Goal: Complete application form: Complete application form

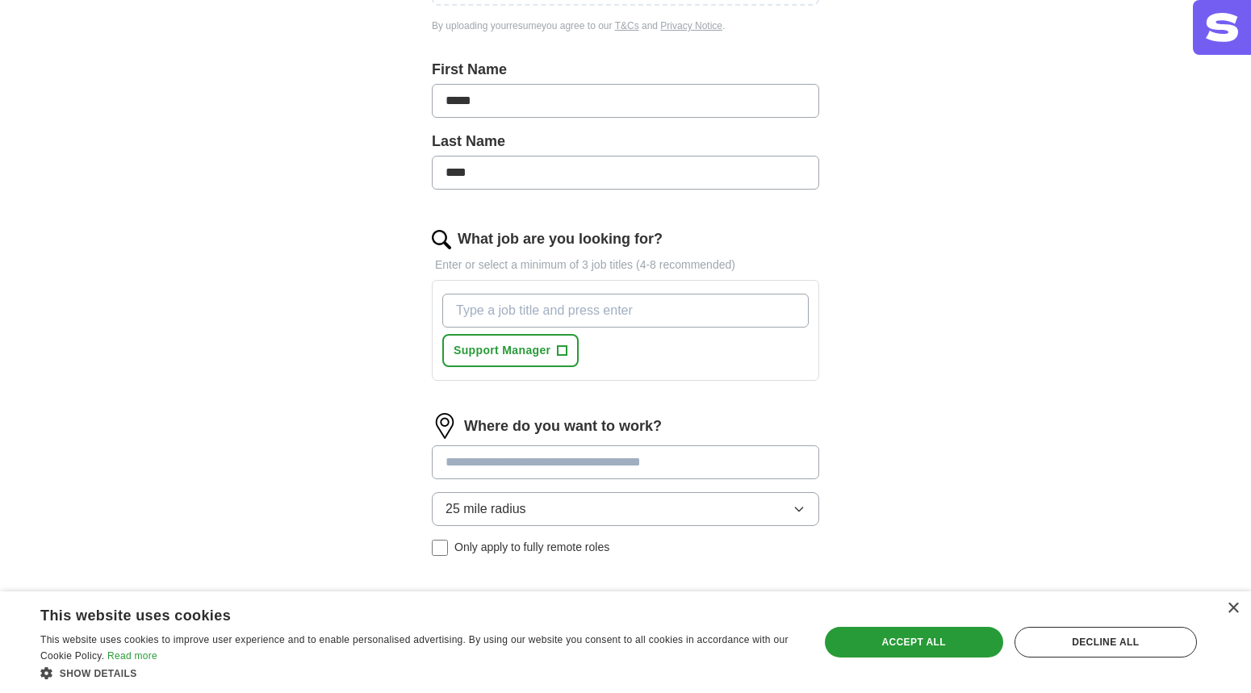
scroll to position [371, 0]
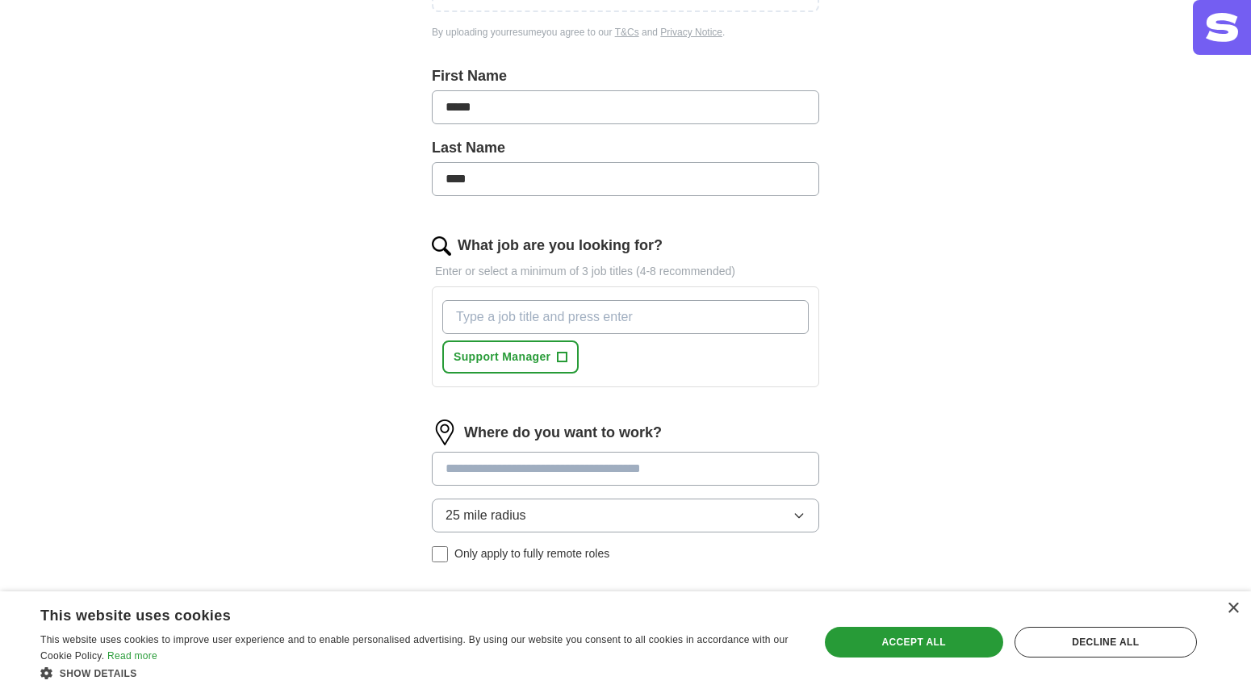
click at [596, 318] on input "What job are you looking for?" at bounding box center [625, 317] width 366 height 34
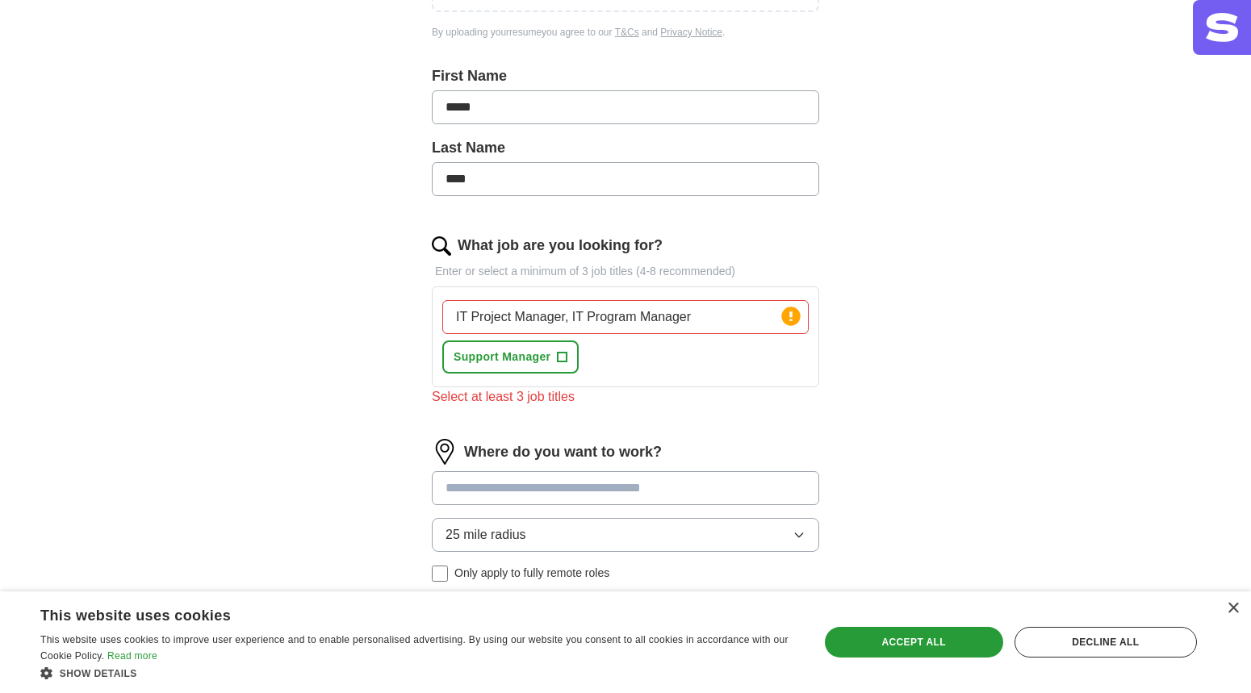
click at [765, 467] on div "Where do you want to work? 25 mile radius Only apply to fully remote roles" at bounding box center [625, 517] width 387 height 156
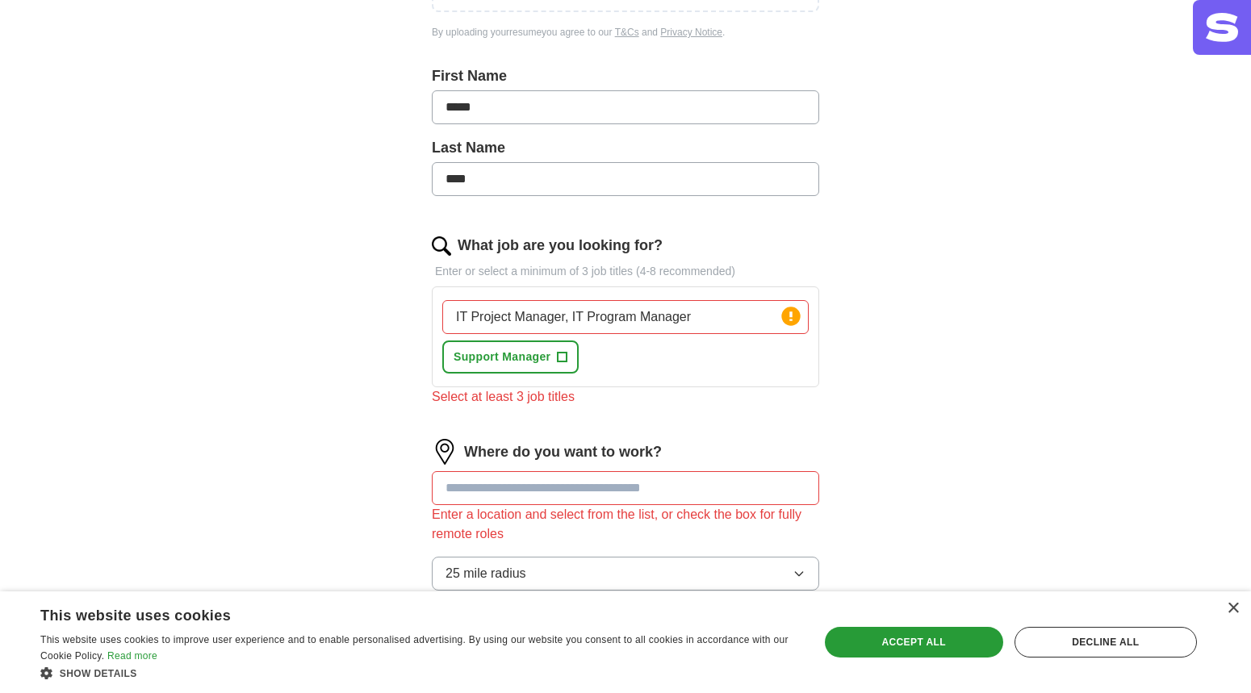
click at [721, 317] on input "IT Project Manager, IT Program Manager" at bounding box center [625, 317] width 366 height 34
type input "IT Project Manager, IT Program Manager, Technical Project Manager"
click at [577, 498] on input at bounding box center [625, 488] width 387 height 34
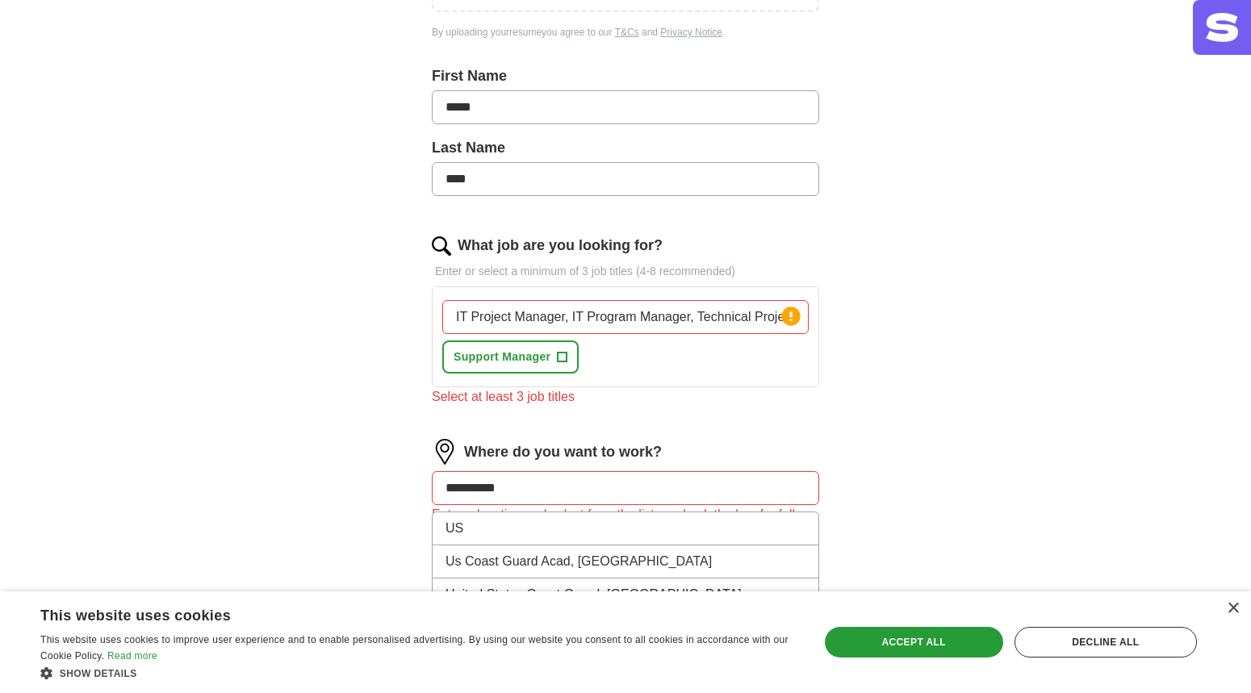
type input "**********"
click at [954, 480] on div "**********" at bounding box center [625, 236] width 1033 height 1117
drag, startPoint x: 541, startPoint y: 496, endPoint x: 425, endPoint y: 487, distance: 115.7
click at [425, 487] on div "**********" at bounding box center [625, 281] width 517 height 1027
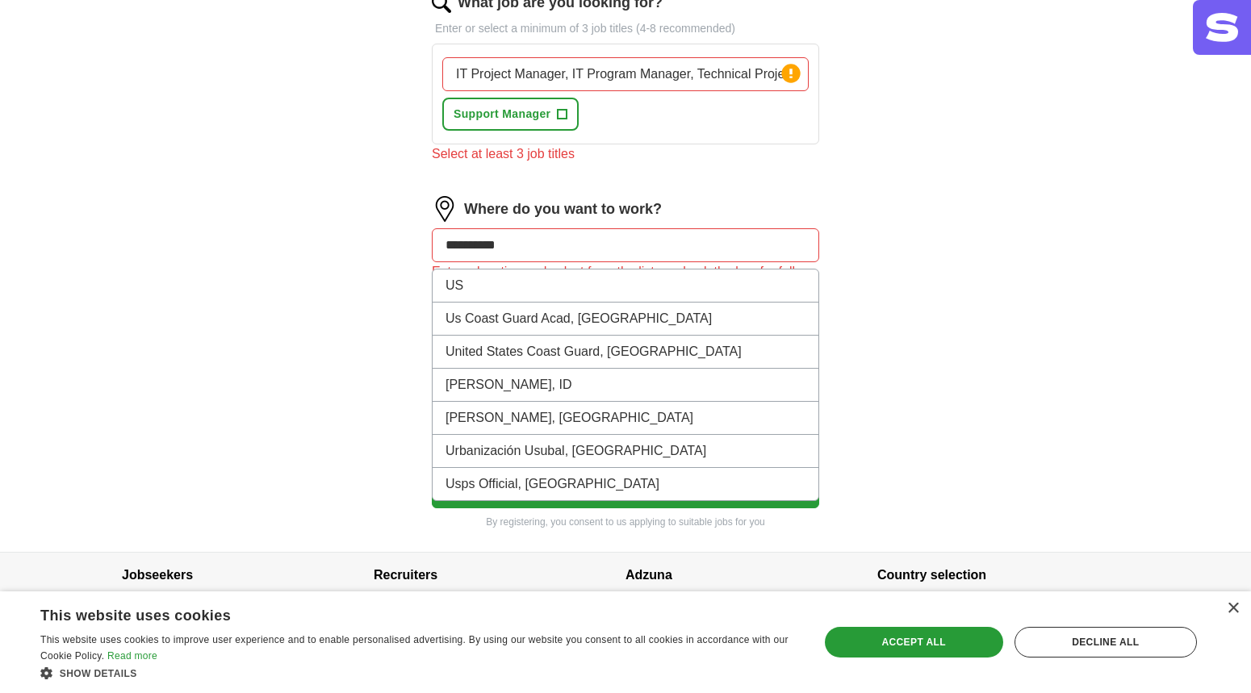
scroll to position [619, 0]
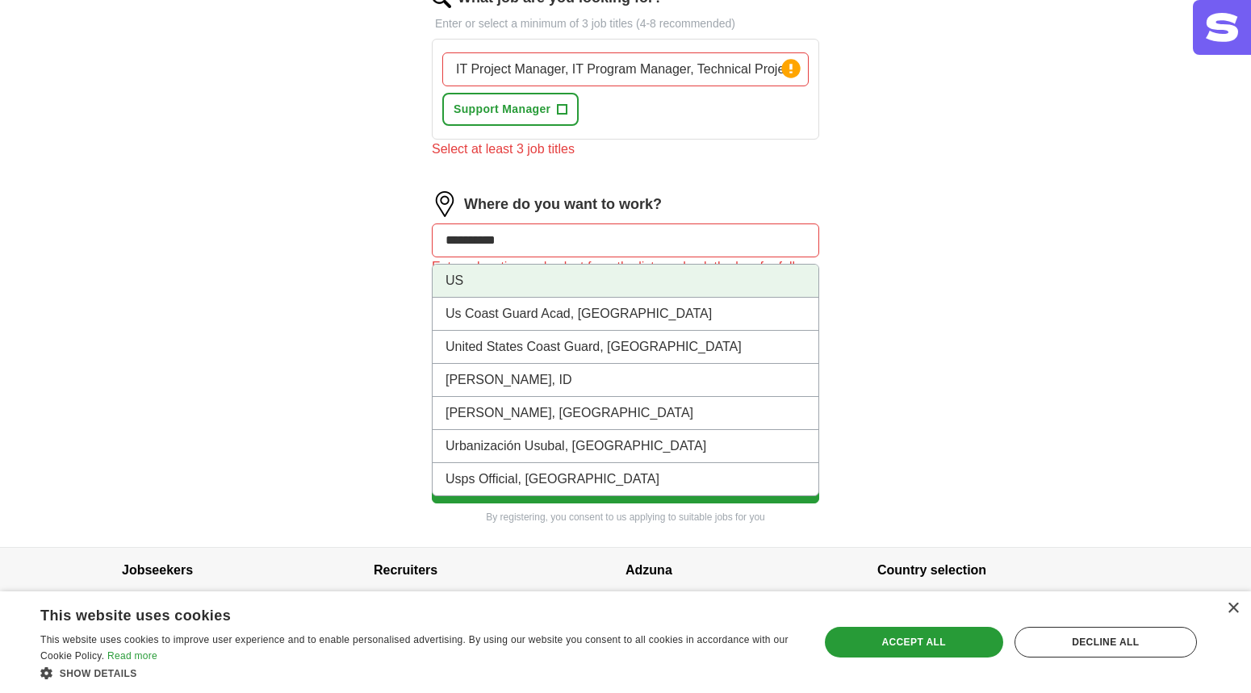
click at [704, 278] on li "US" at bounding box center [626, 281] width 386 height 33
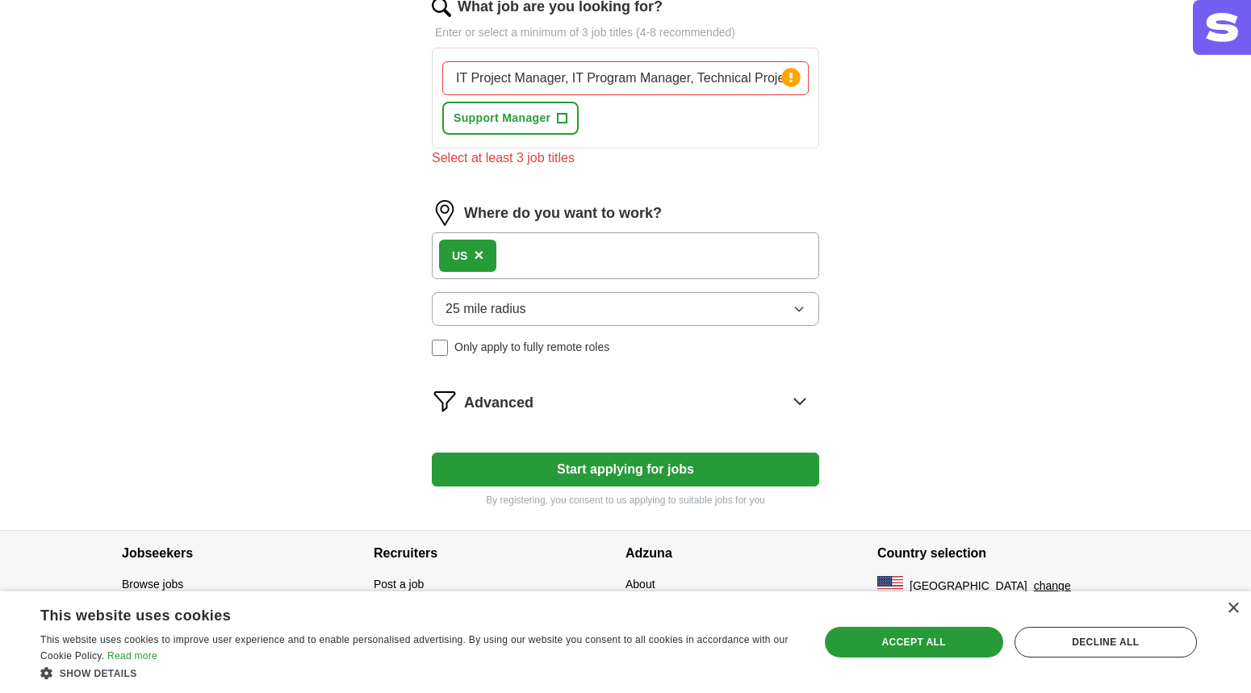
click at [625, 249] on div "US ×" at bounding box center [625, 255] width 387 height 47
click at [625, 477] on button "Start applying for jobs" at bounding box center [625, 470] width 387 height 34
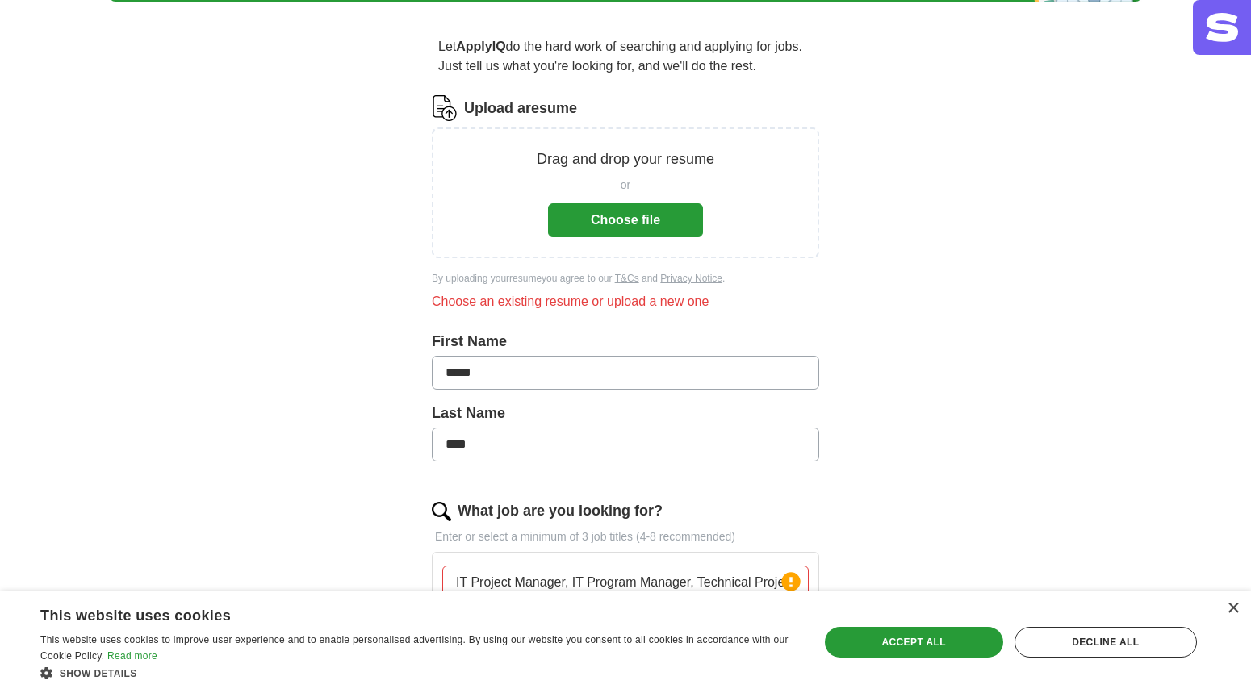
scroll to position [0, 0]
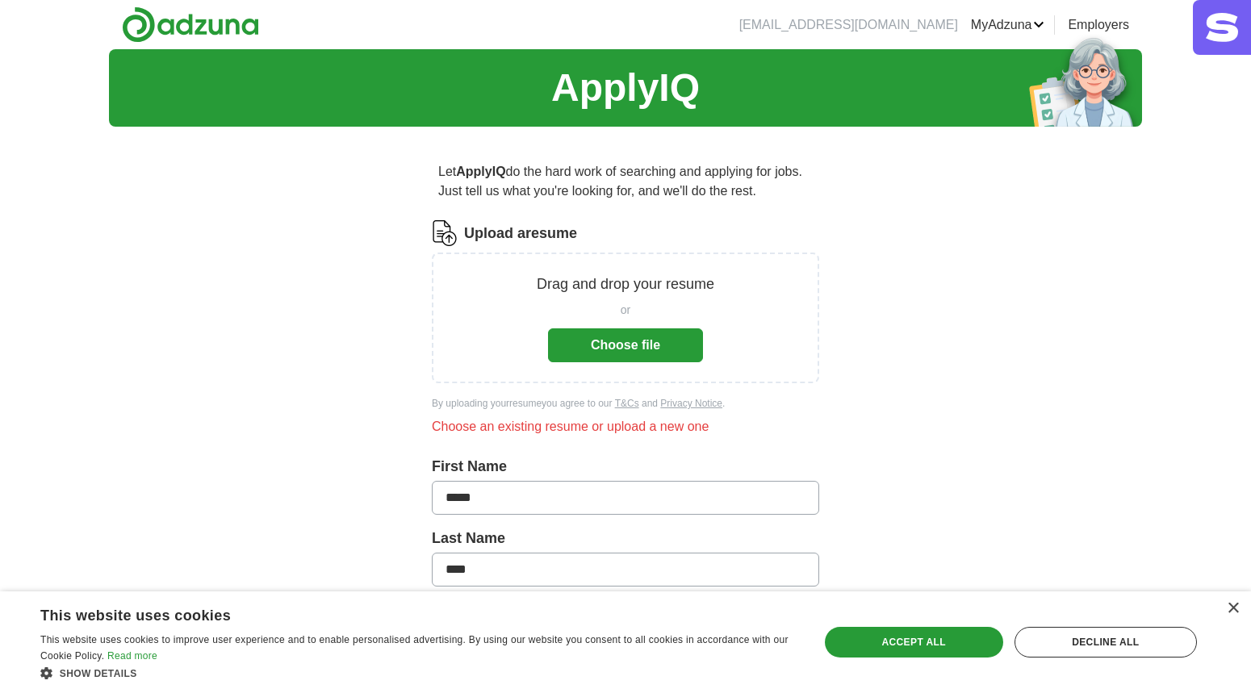
click at [623, 349] on button "Choose file" at bounding box center [625, 345] width 155 height 34
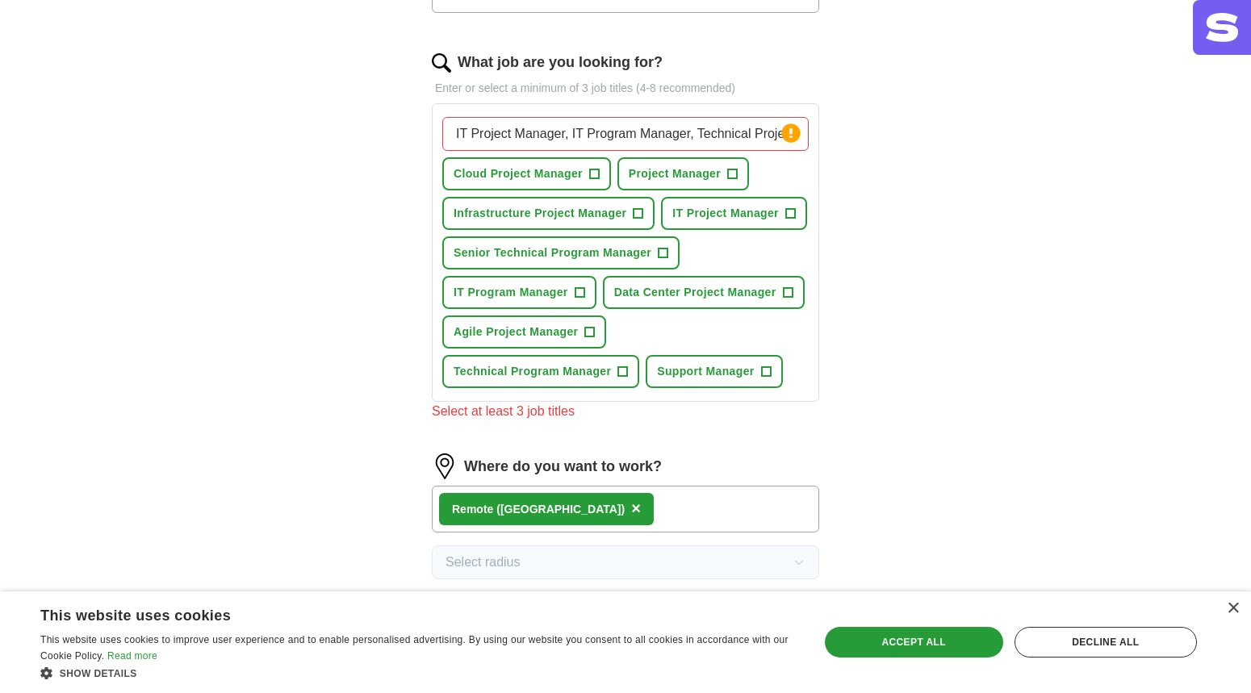
scroll to position [495, 0]
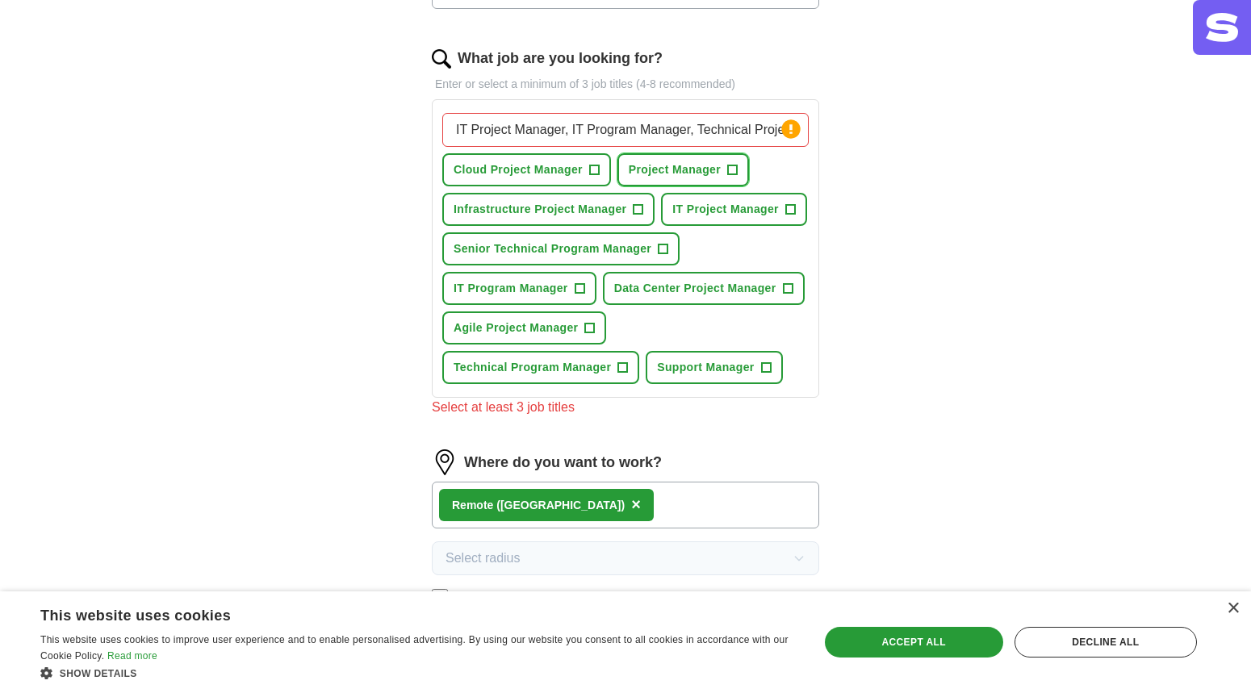
click at [736, 169] on span "+" at bounding box center [733, 170] width 10 height 13
click at [634, 210] on span "+" at bounding box center [639, 209] width 10 height 13
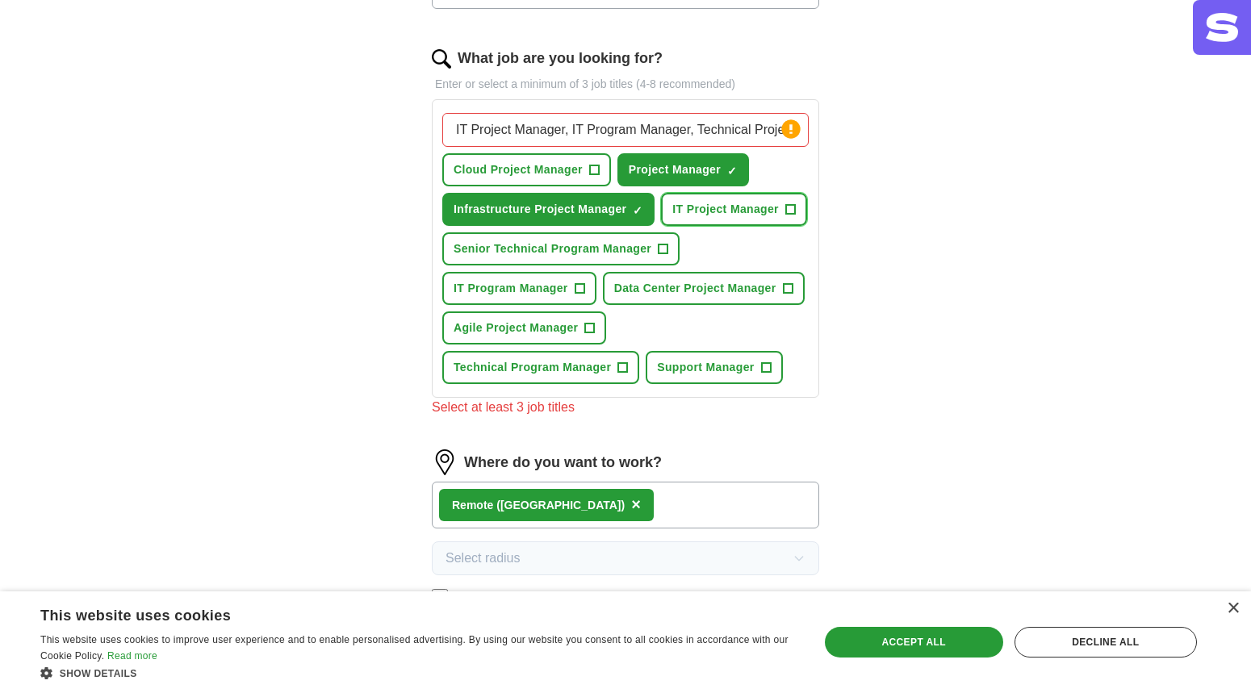
click at [788, 215] on span "+" at bounding box center [790, 209] width 10 height 13
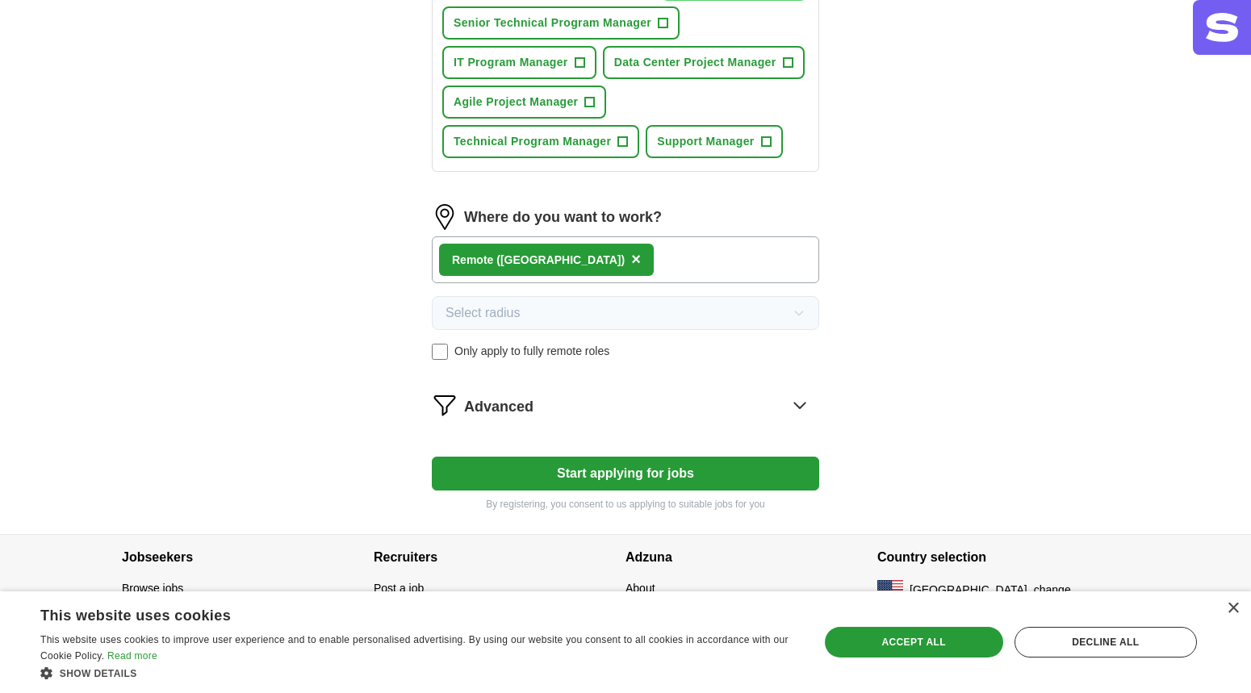
scroll to position [725, 0]
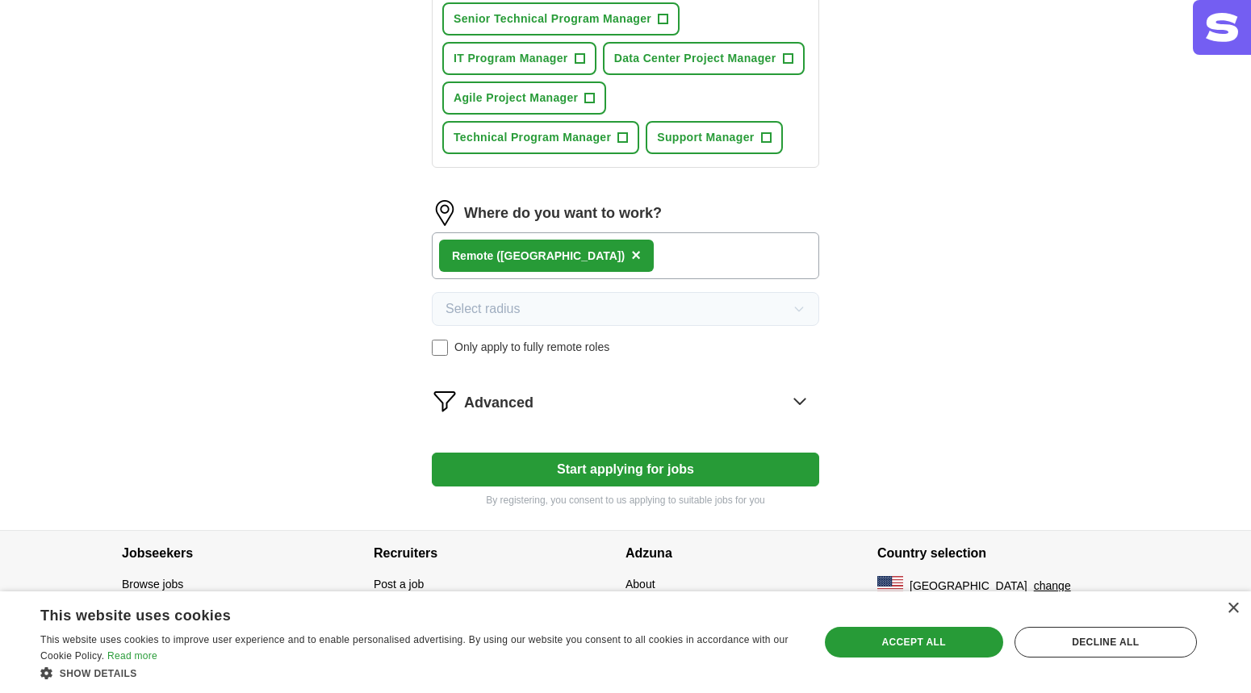
click at [642, 475] on button "Start applying for jobs" at bounding box center [625, 470] width 387 height 34
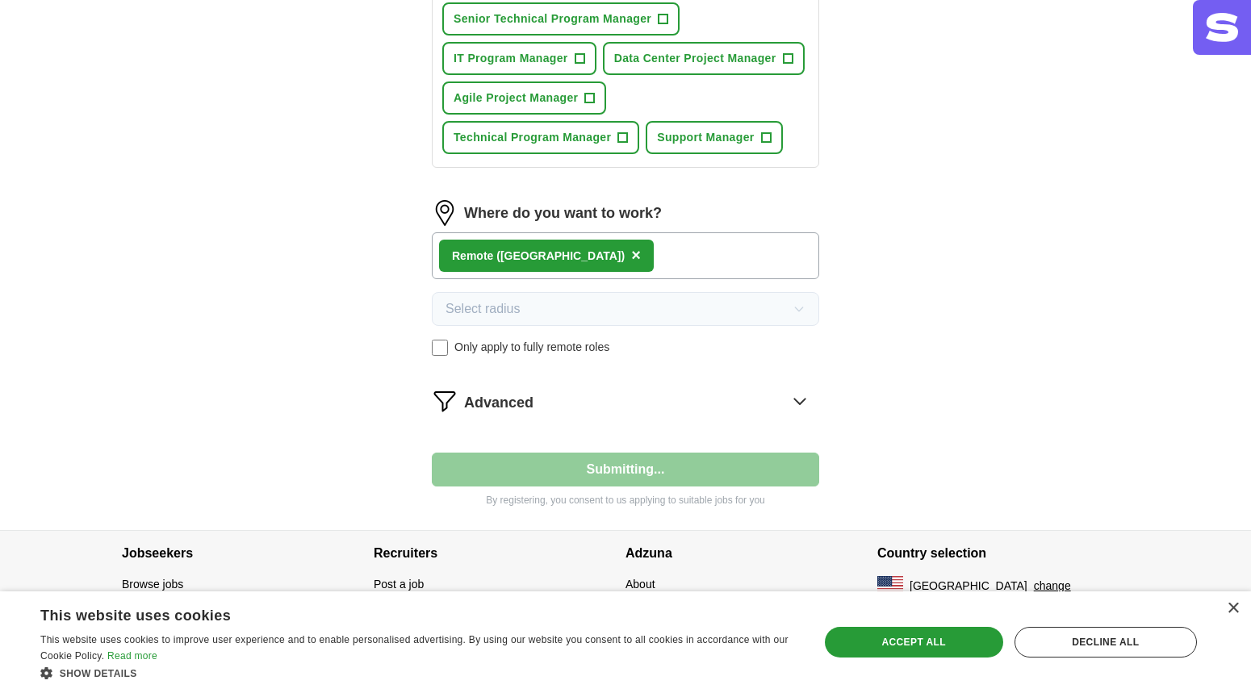
select select "**"
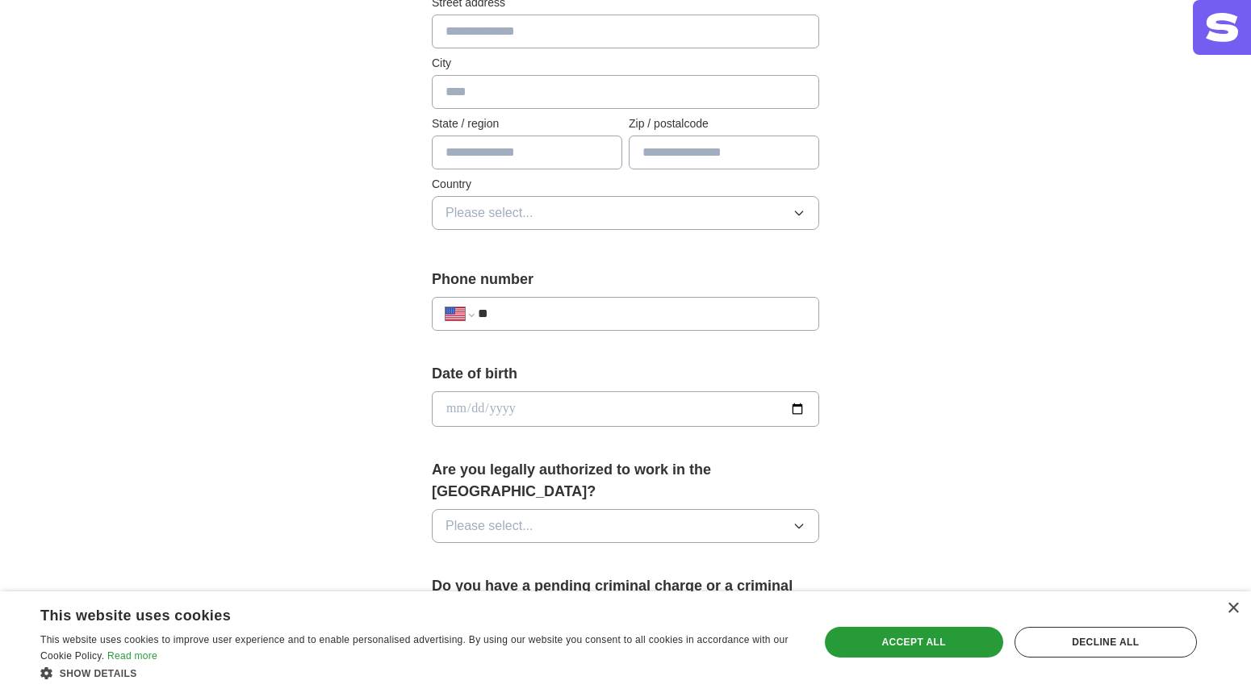
scroll to position [203, 0]
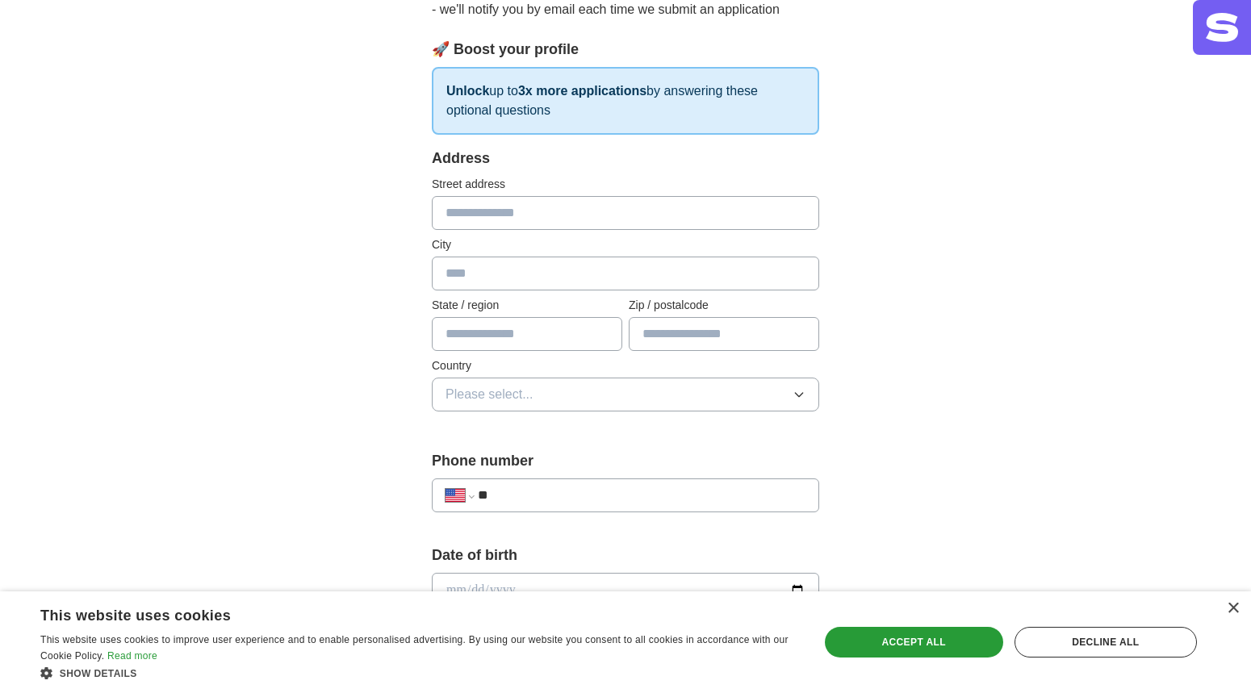
click at [530, 206] on input "text" at bounding box center [625, 213] width 387 height 34
type input "**********"
type input "********"
type input "**"
type input "*****"
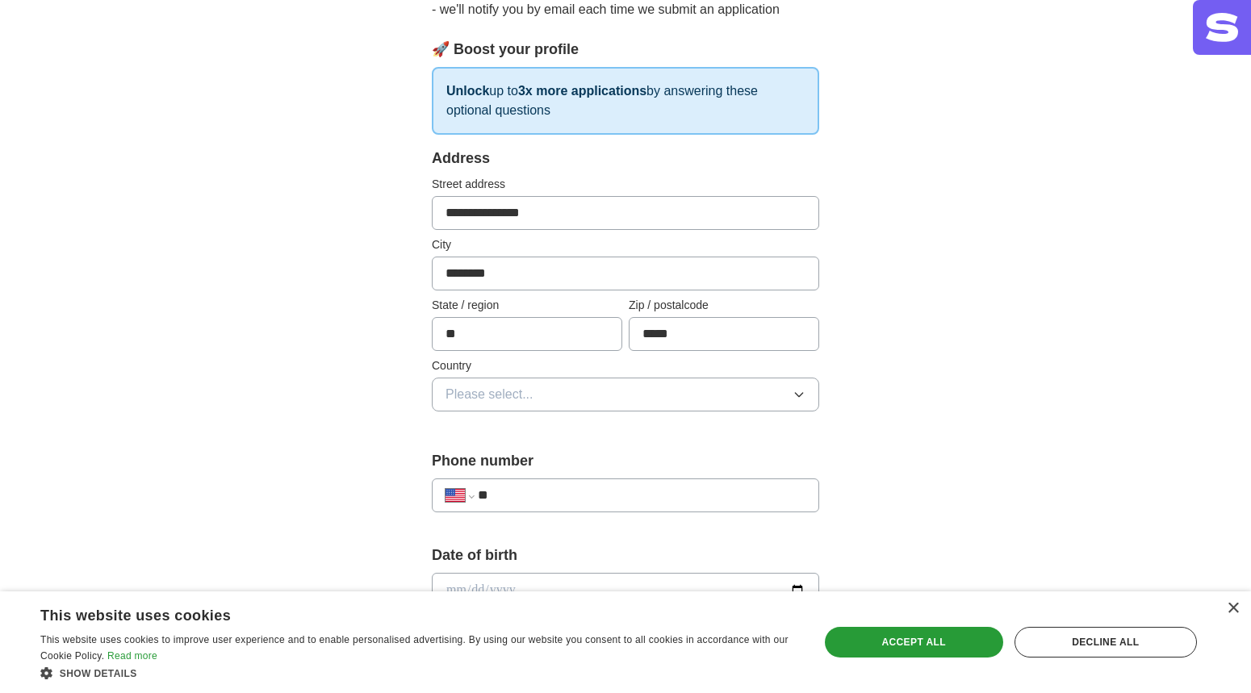
click at [651, 387] on button "Please select..." at bounding box center [625, 395] width 387 height 34
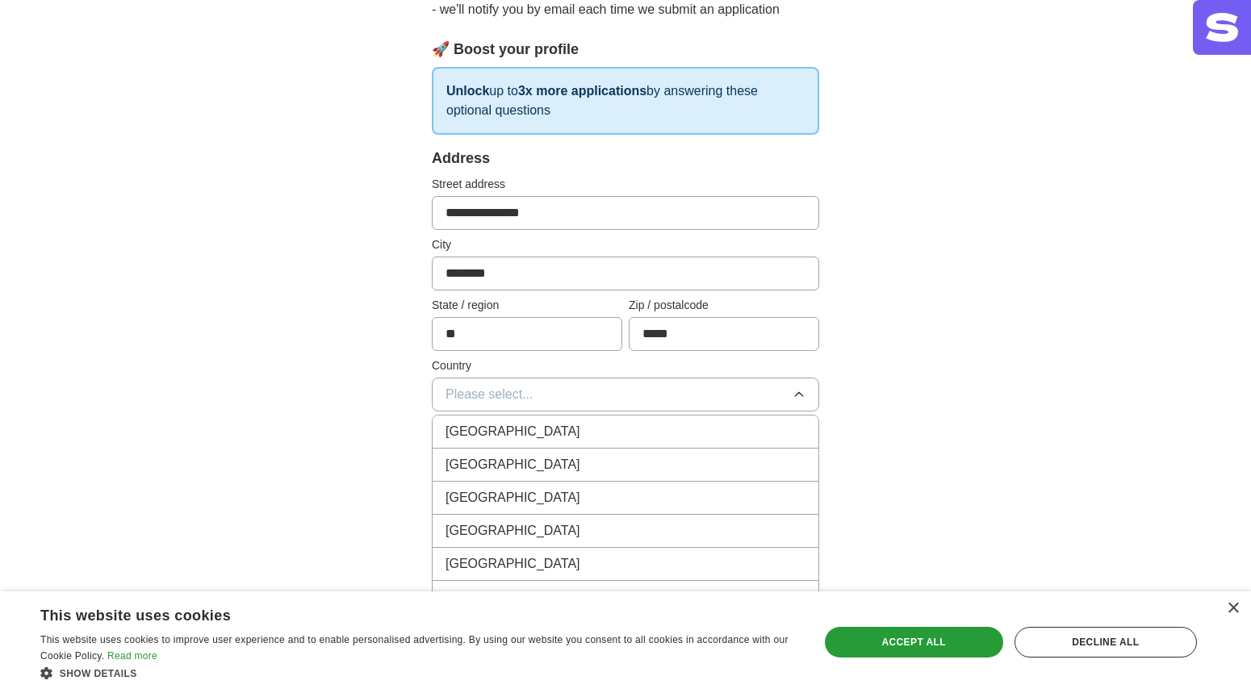
click at [596, 460] on div "[GEOGRAPHIC_DATA]" at bounding box center [625, 464] width 360 height 19
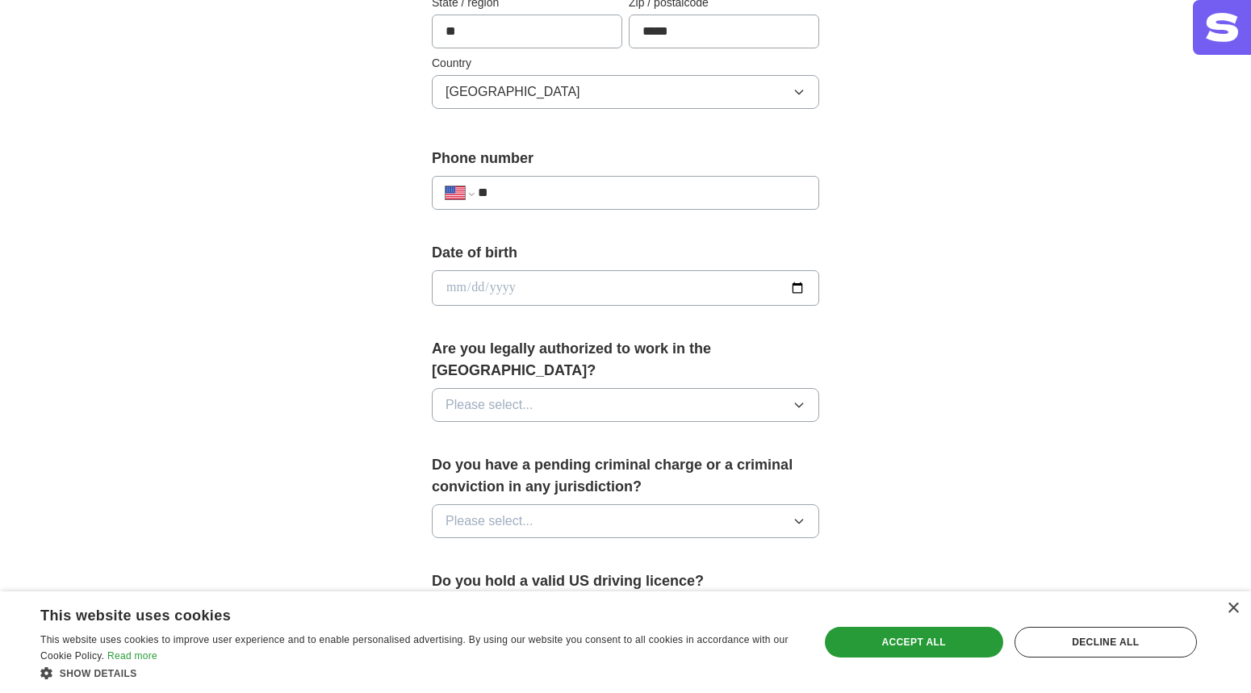
scroll to position [511, 0]
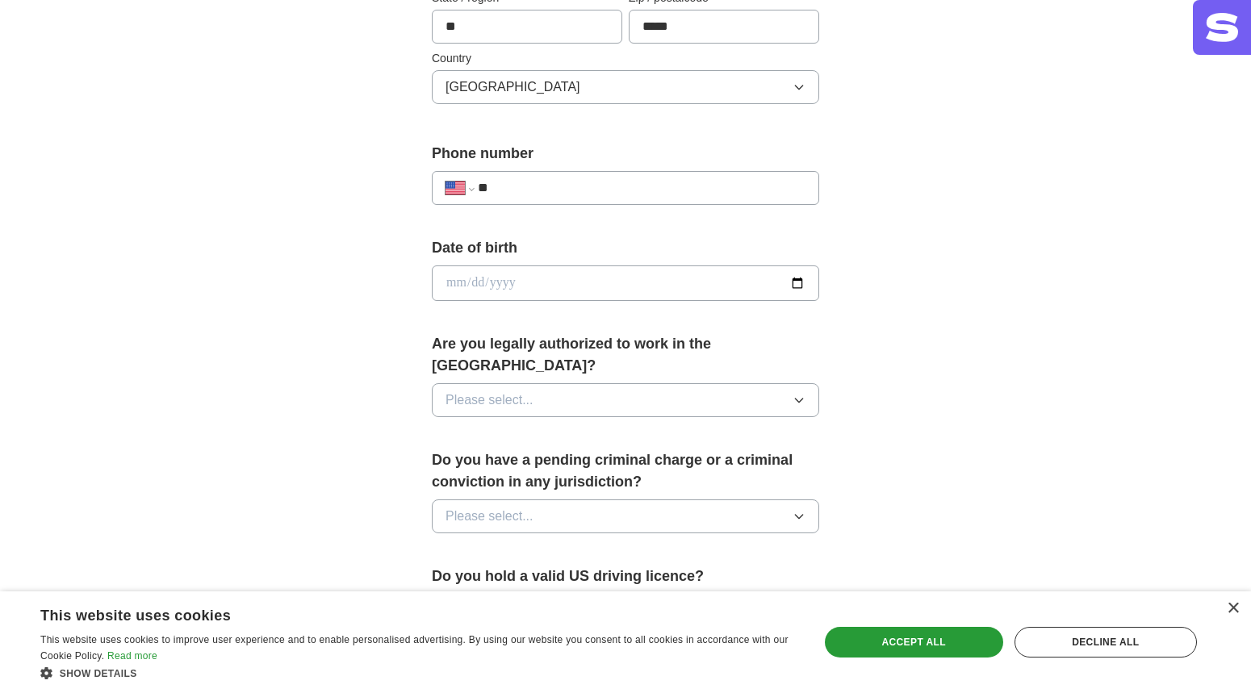
click at [534, 190] on input "**" at bounding box center [642, 187] width 328 height 19
type input "**********"
click at [462, 282] on input "date" at bounding box center [625, 284] width 387 height 36
click at [985, 266] on div "**********" at bounding box center [625, 273] width 1033 height 1470
click at [657, 383] on button "Please select..." at bounding box center [625, 400] width 387 height 34
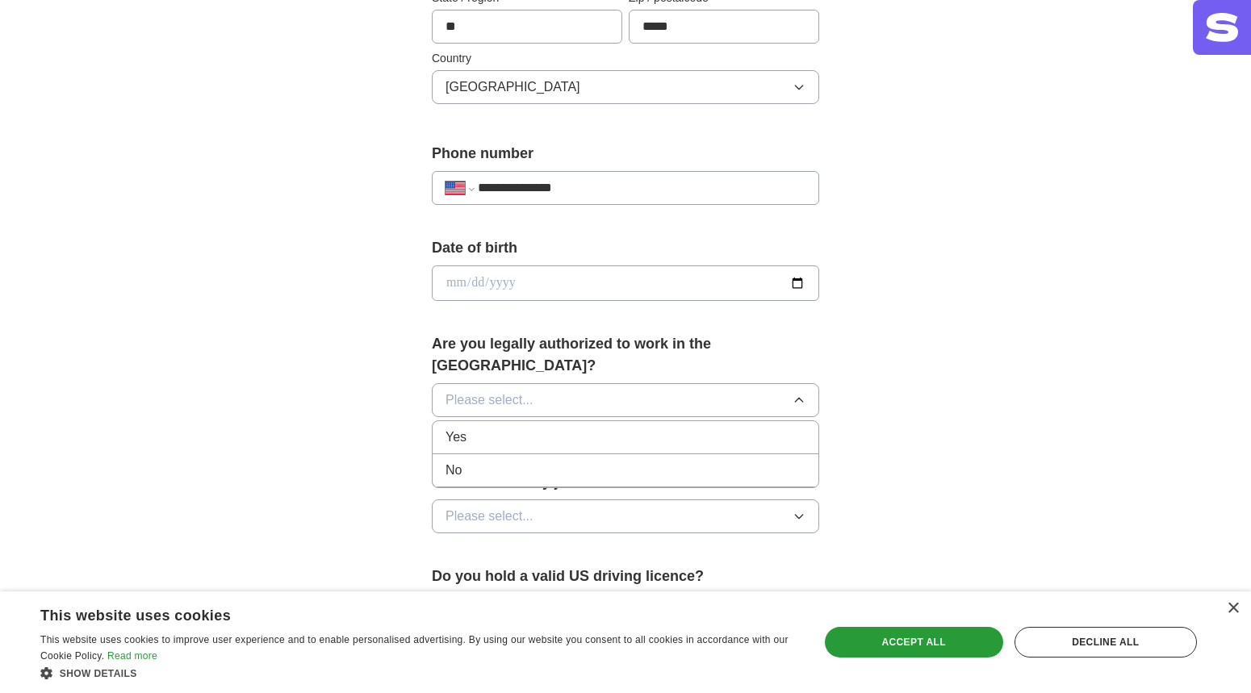
click at [567, 428] on div "Yes" at bounding box center [625, 437] width 360 height 19
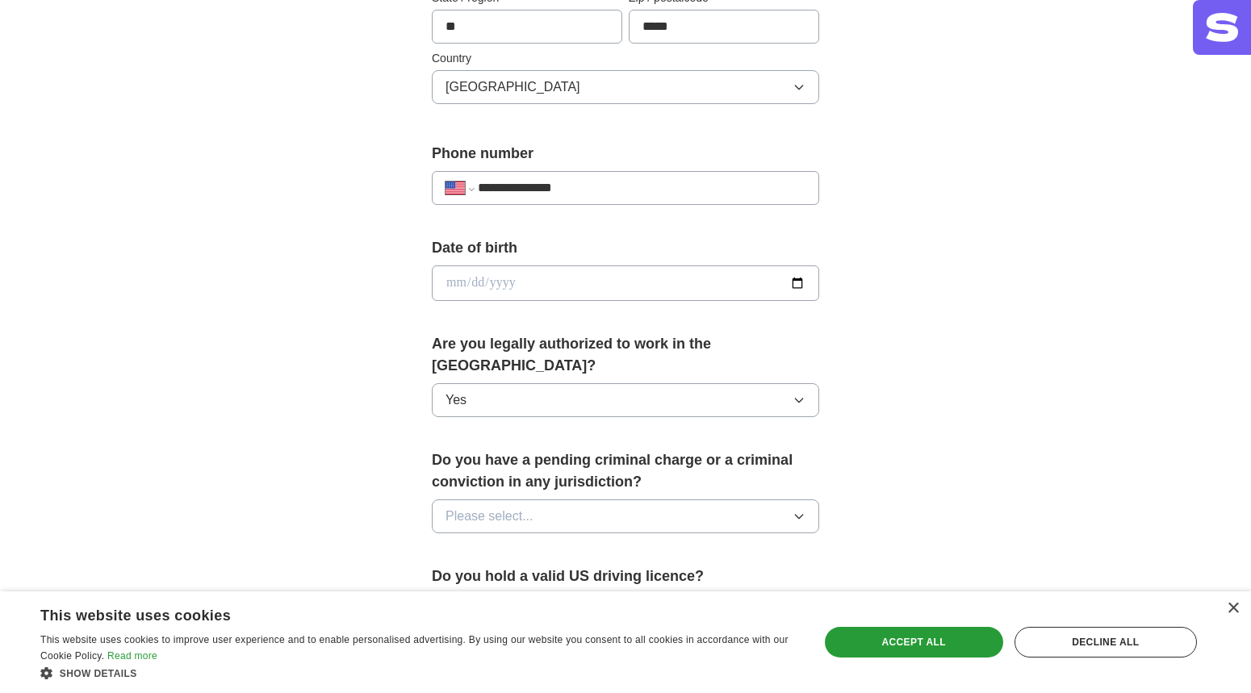
click at [568, 504] on button "Please select..." at bounding box center [625, 517] width 387 height 34
click at [534, 577] on div "No" at bounding box center [625, 586] width 360 height 19
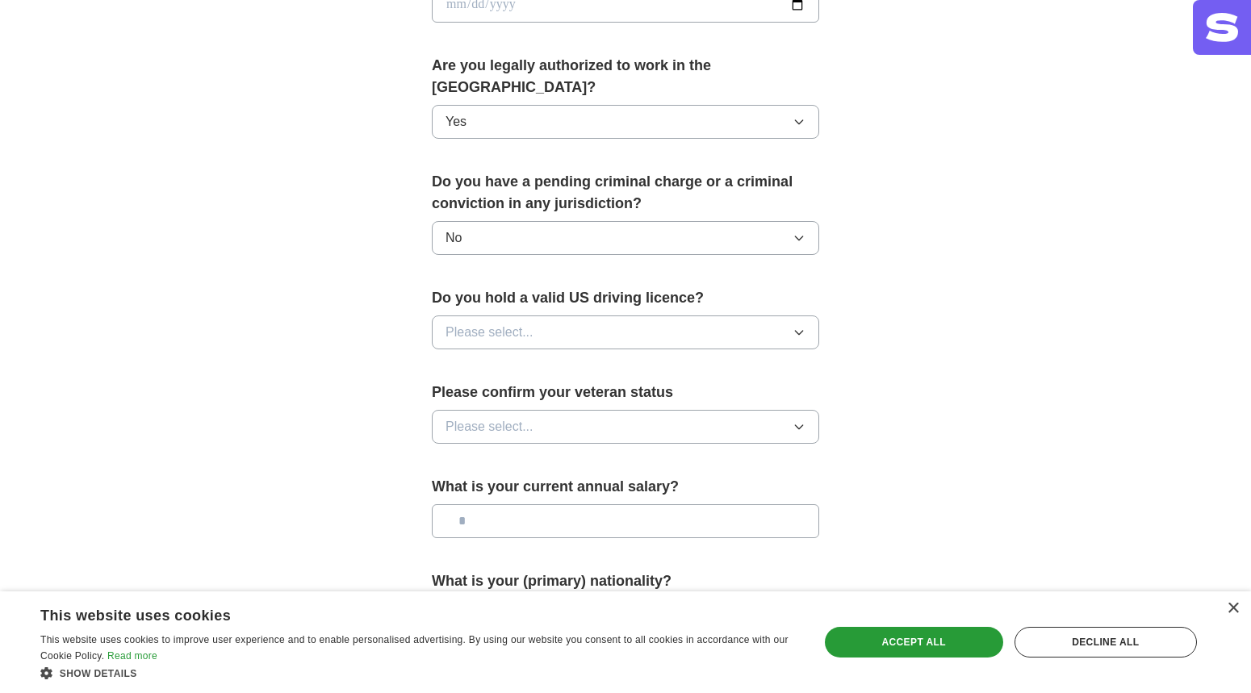
scroll to position [793, 0]
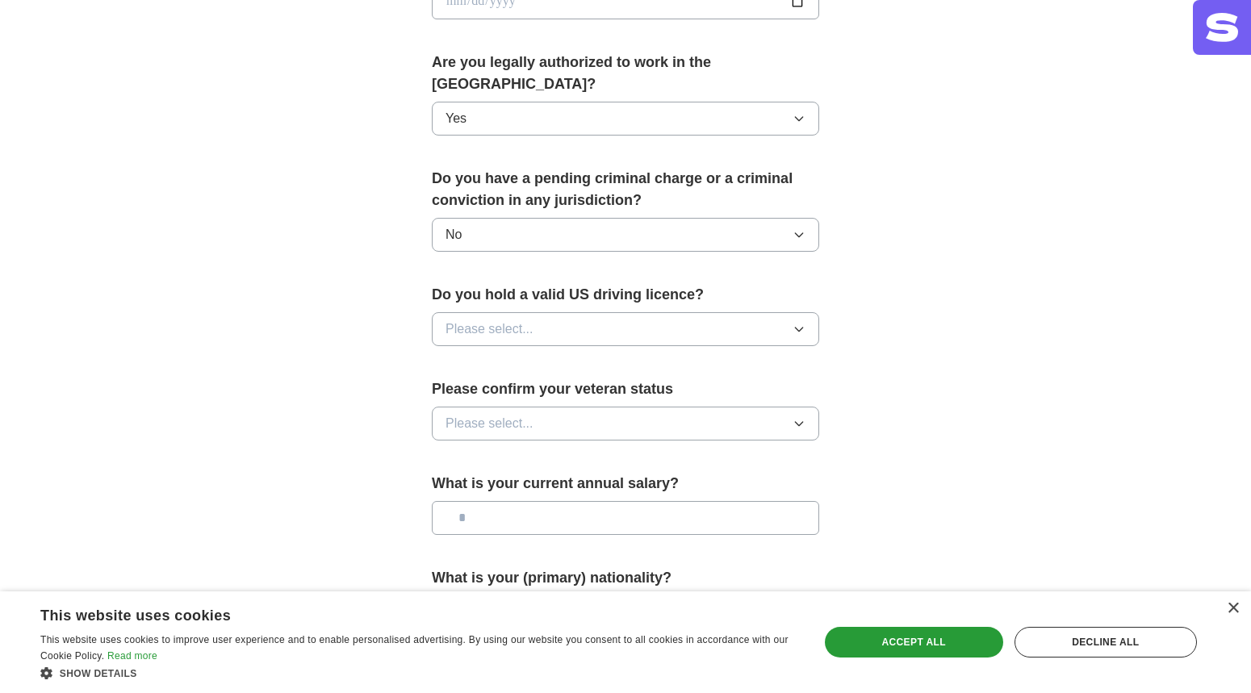
click at [662, 312] on button "Please select..." at bounding box center [625, 329] width 387 height 34
click at [549, 357] on div "Yes" at bounding box center [625, 366] width 360 height 19
click at [564, 407] on button "Please select..." at bounding box center [625, 424] width 387 height 34
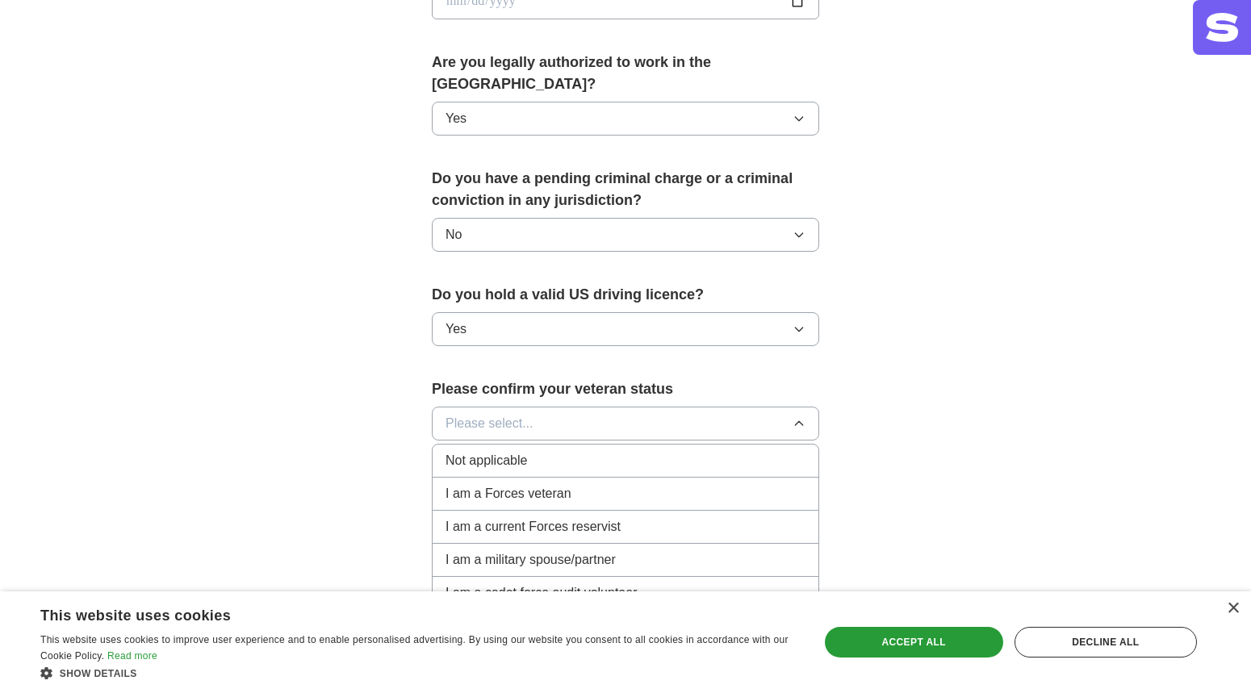
click at [527, 451] on div "Not applicable" at bounding box center [625, 460] width 360 height 19
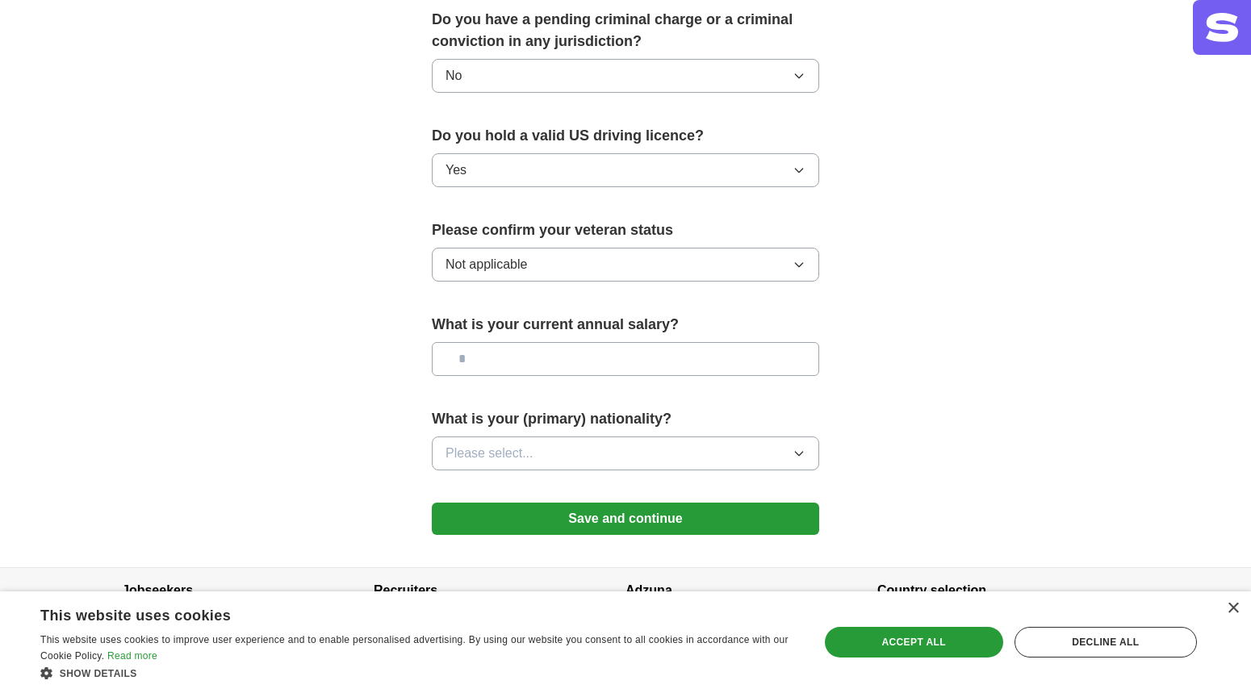
scroll to position [967, 0]
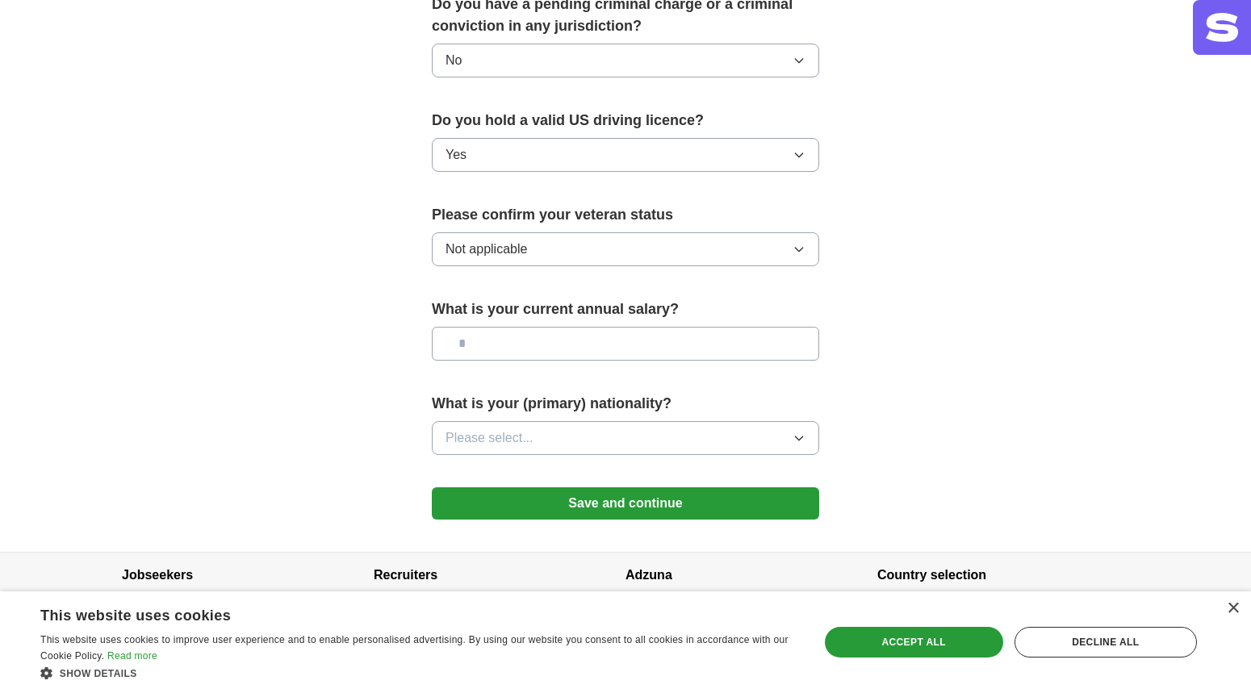
click at [561, 327] on input "text" at bounding box center [625, 344] width 387 height 34
type input "********"
click at [805, 421] on button "Please select..." at bounding box center [625, 438] width 387 height 34
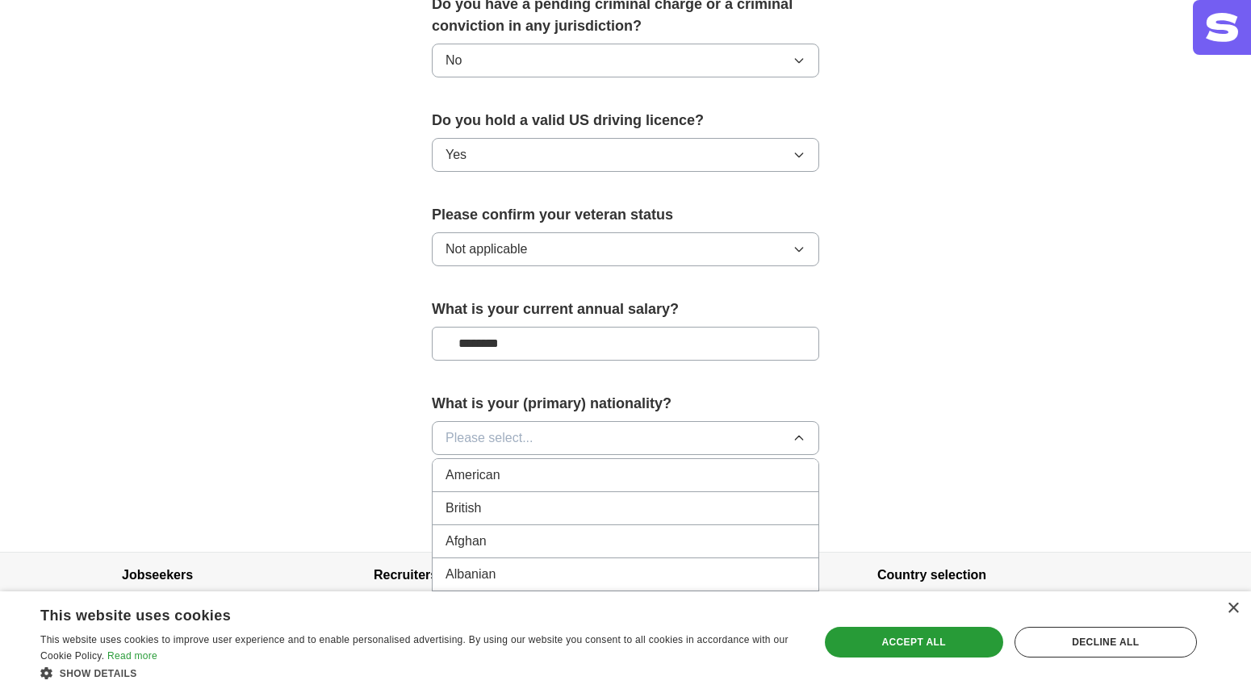
click at [763, 466] on div "American" at bounding box center [625, 475] width 360 height 19
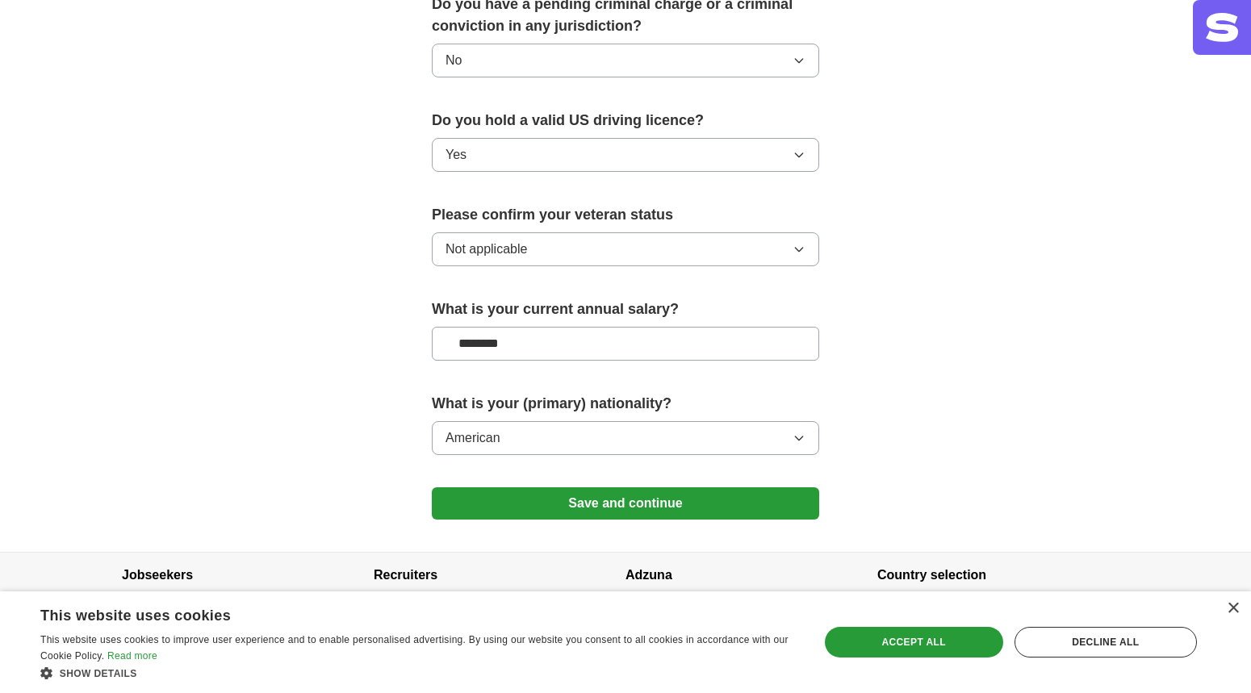
click at [663, 487] on button "Save and continue" at bounding box center [625, 503] width 387 height 32
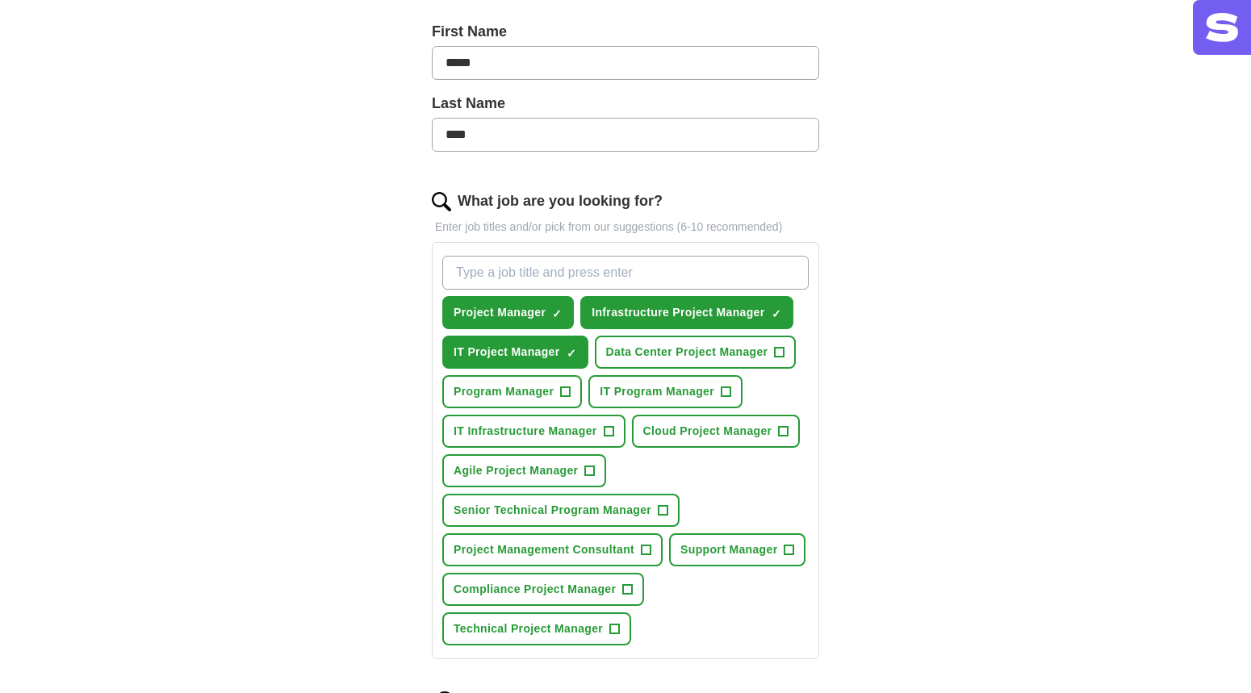
scroll to position [312, 0]
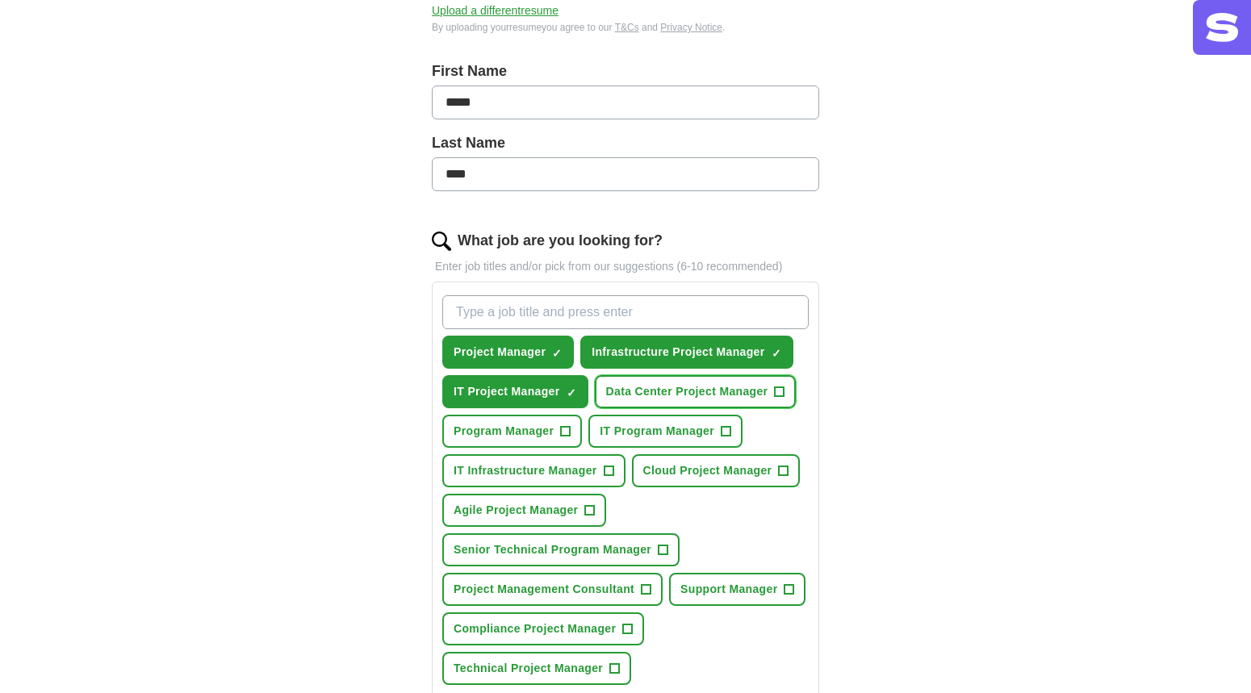
click at [778, 392] on span "+" at bounding box center [780, 392] width 10 height 13
click at [574, 427] on button "Program Manager +" at bounding box center [512, 431] width 140 height 33
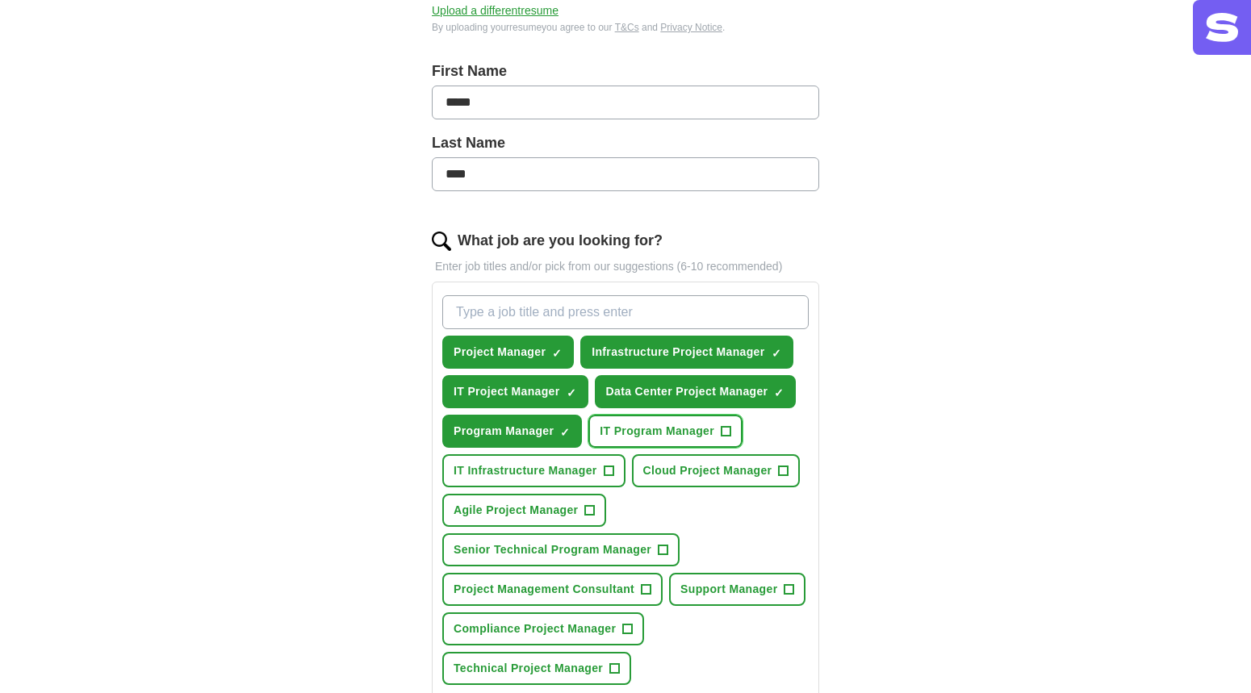
click at [727, 431] on span "+" at bounding box center [726, 431] width 10 height 13
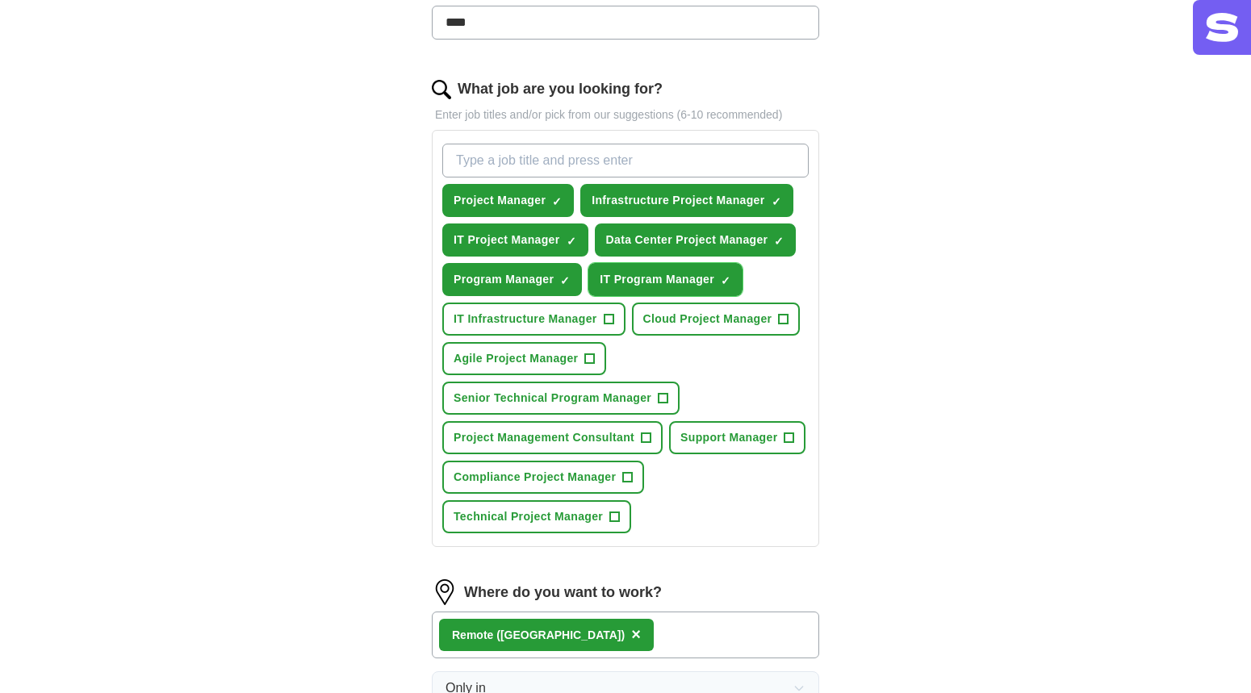
scroll to position [465, 0]
click at [648, 437] on span "+" at bounding box center [647, 437] width 10 height 13
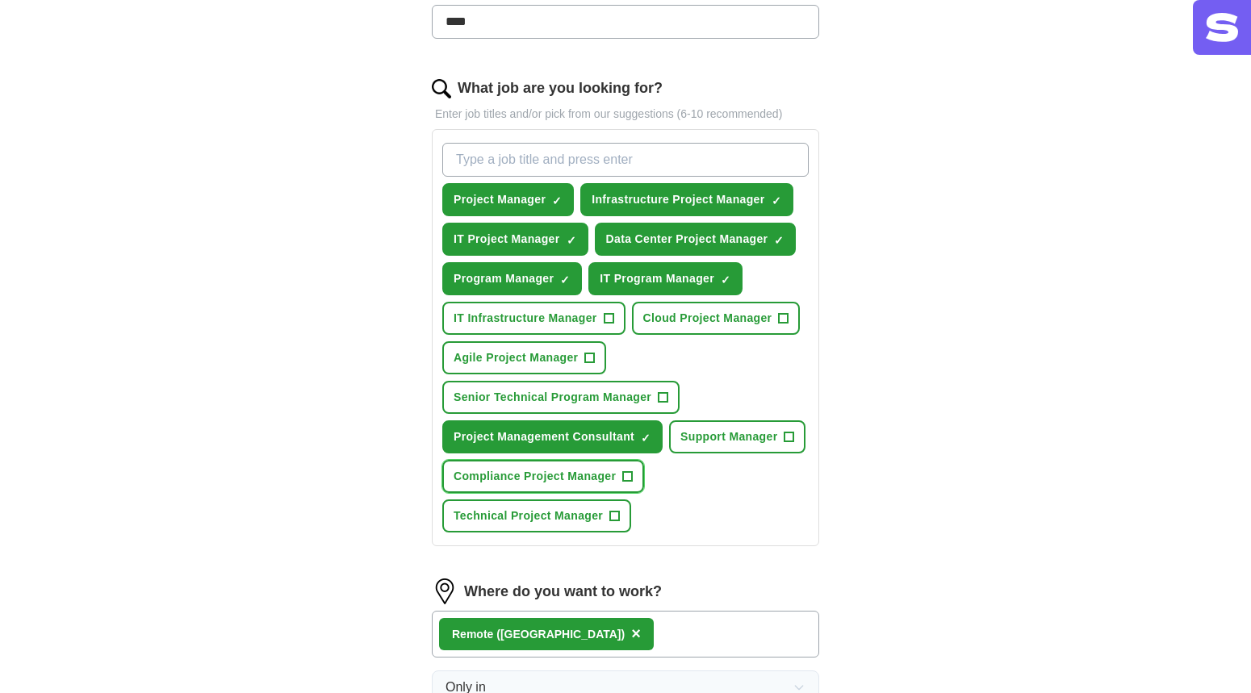
click at [626, 478] on span "+" at bounding box center [628, 477] width 10 height 13
click at [617, 512] on span "+" at bounding box center [615, 516] width 10 height 13
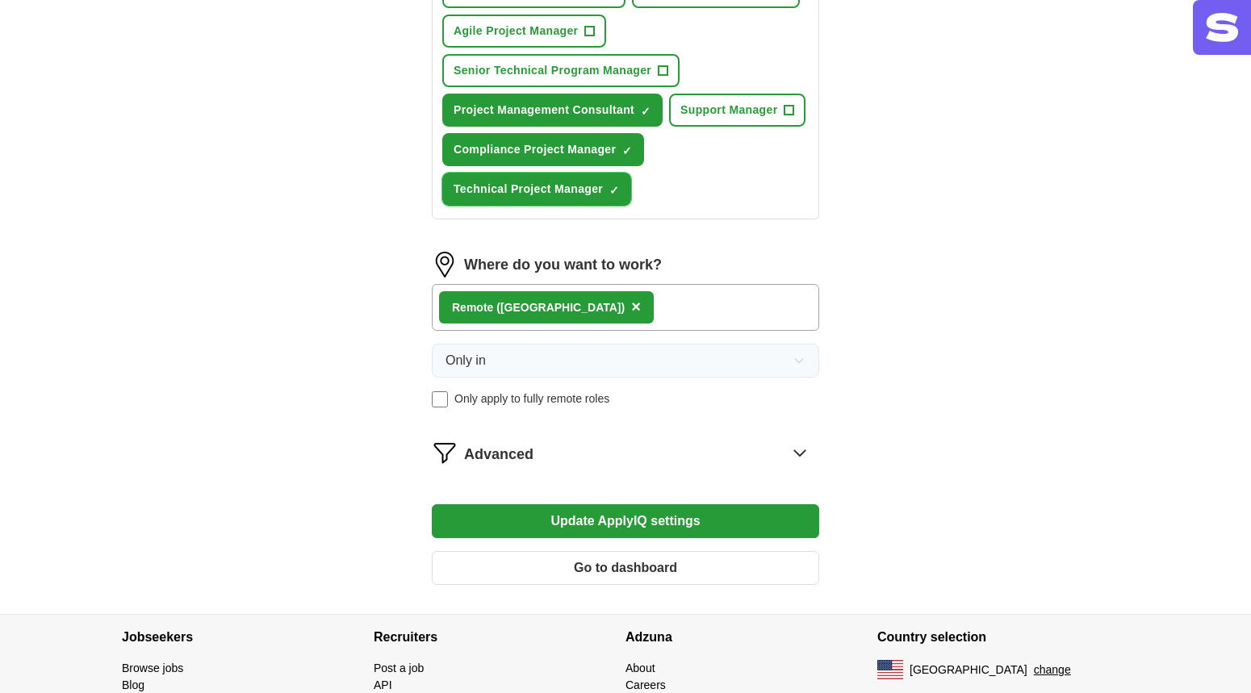
scroll to position [795, 0]
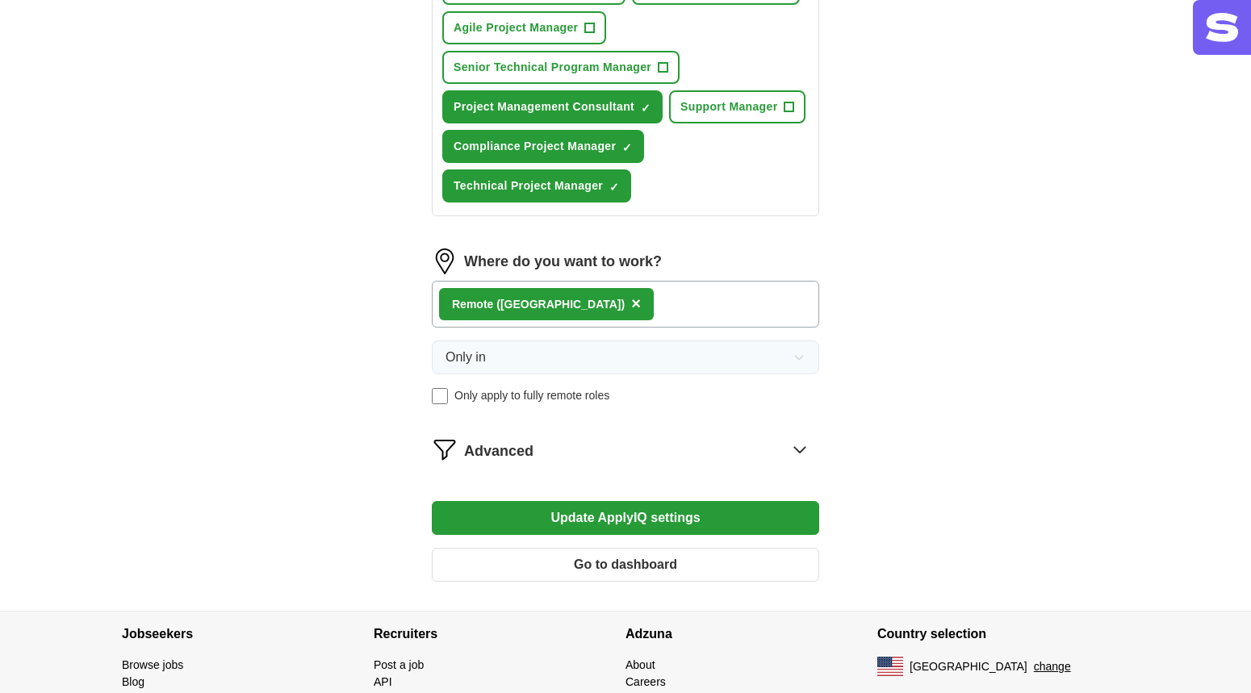
click at [719, 517] on button "Update ApplyIQ settings" at bounding box center [625, 518] width 387 height 34
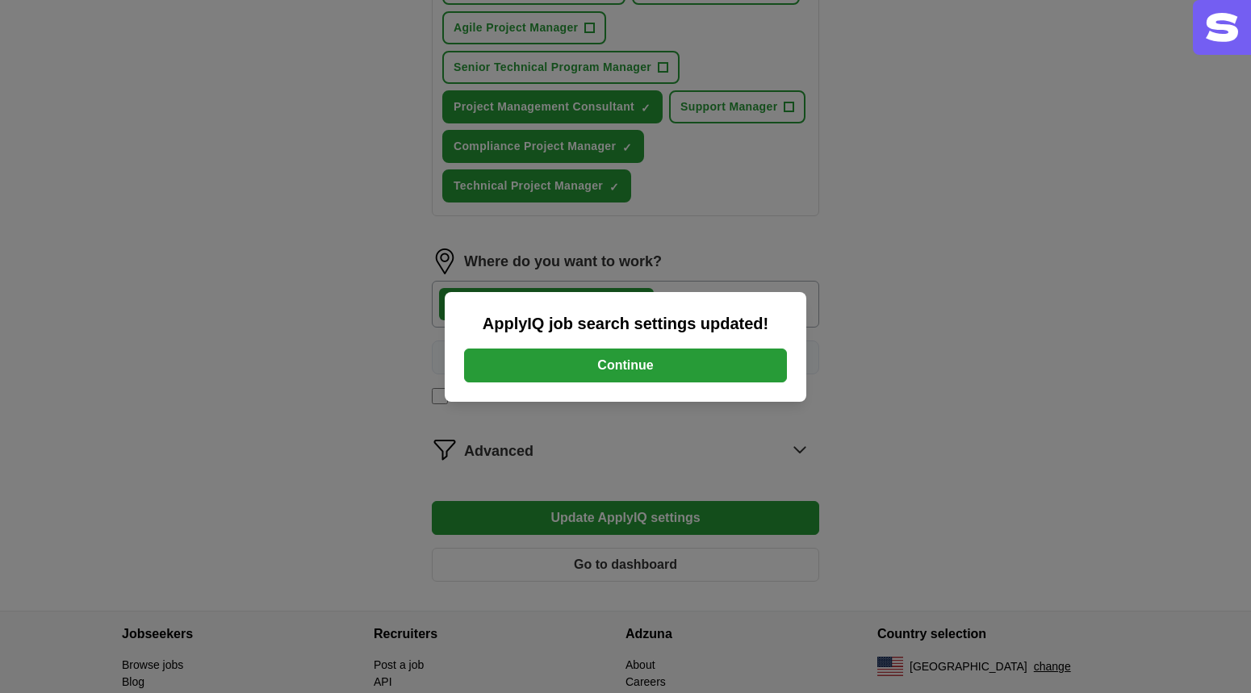
click at [617, 369] on button "Continue" at bounding box center [625, 366] width 323 height 34
